Goal: Information Seeking & Learning: Learn about a topic

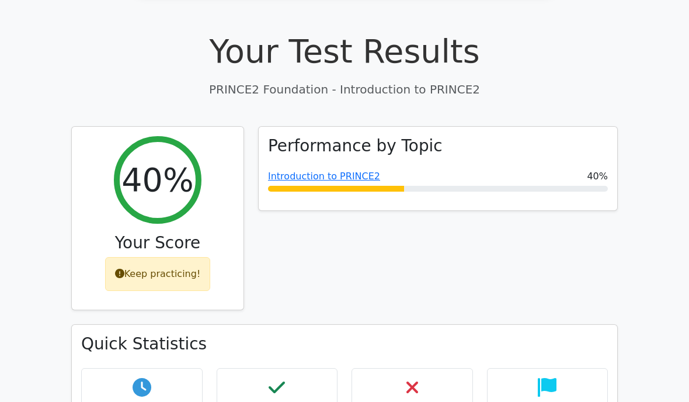
scroll to position [358, 0]
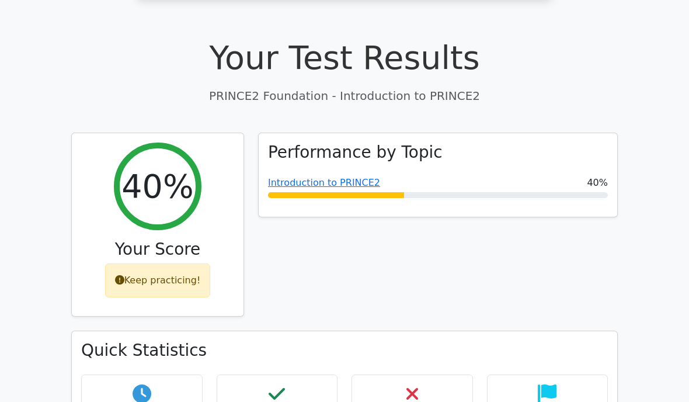
click at [171, 263] on div "Keep practicing!" at bounding box center [158, 280] width 106 height 34
click at [342, 177] on link "Introduction to PRINCE2" at bounding box center [324, 182] width 112 height 11
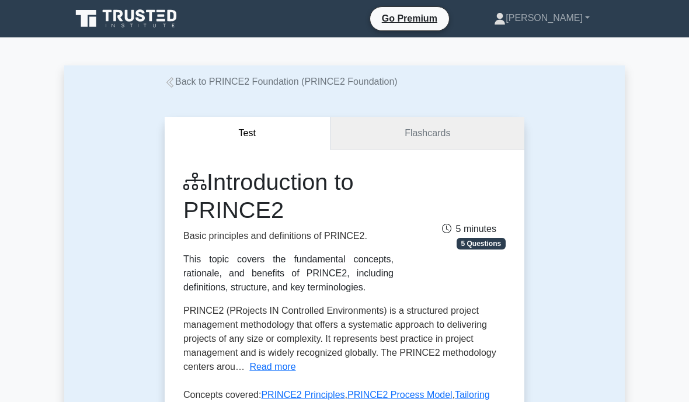
click at [449, 127] on link "Flashcards" at bounding box center [427, 133] width 194 height 33
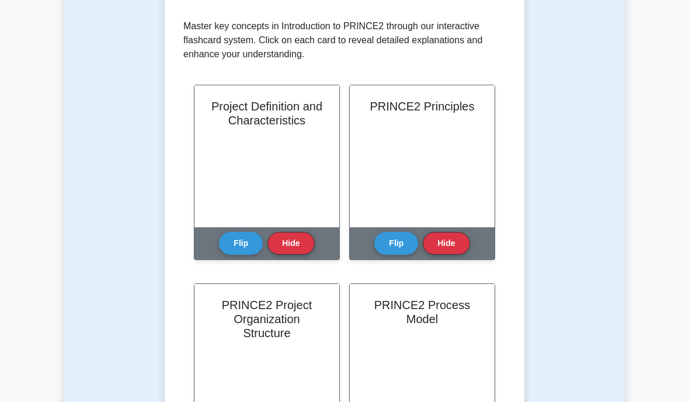
scroll to position [249, 0]
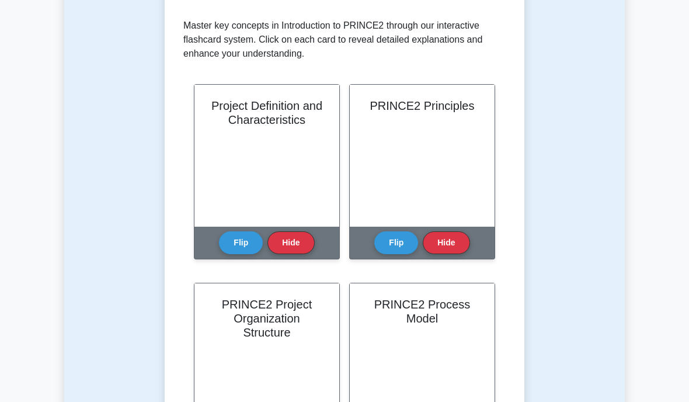
click at [290, 152] on div "Project Definition and Characteristics" at bounding box center [266, 156] width 145 height 142
click at [302, 141] on div "Project Definition and Characteristics" at bounding box center [266, 156] width 145 height 142
click at [243, 244] on button "Flip" at bounding box center [241, 242] width 44 height 23
